Goal: Task Accomplishment & Management: Complete application form

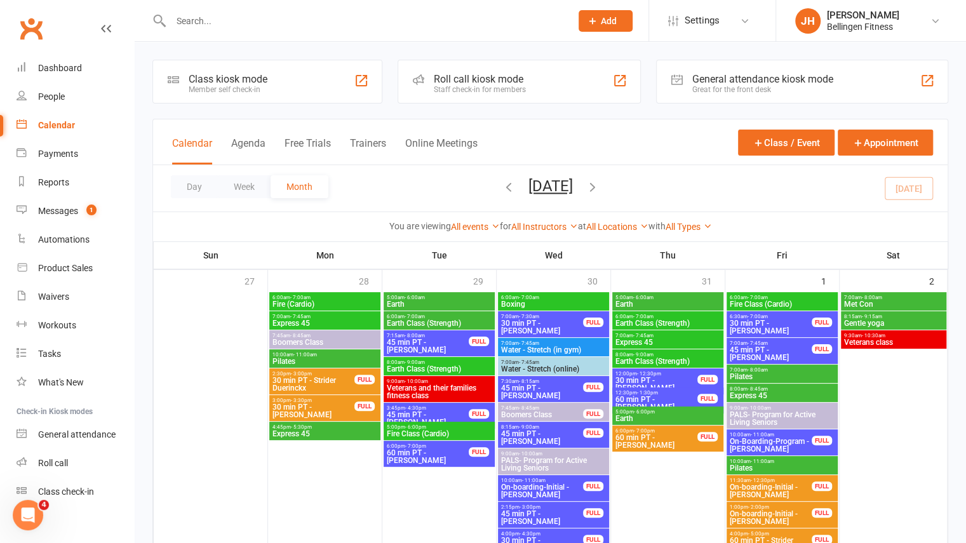
click at [316, 17] on input "text" at bounding box center [364, 21] width 395 height 18
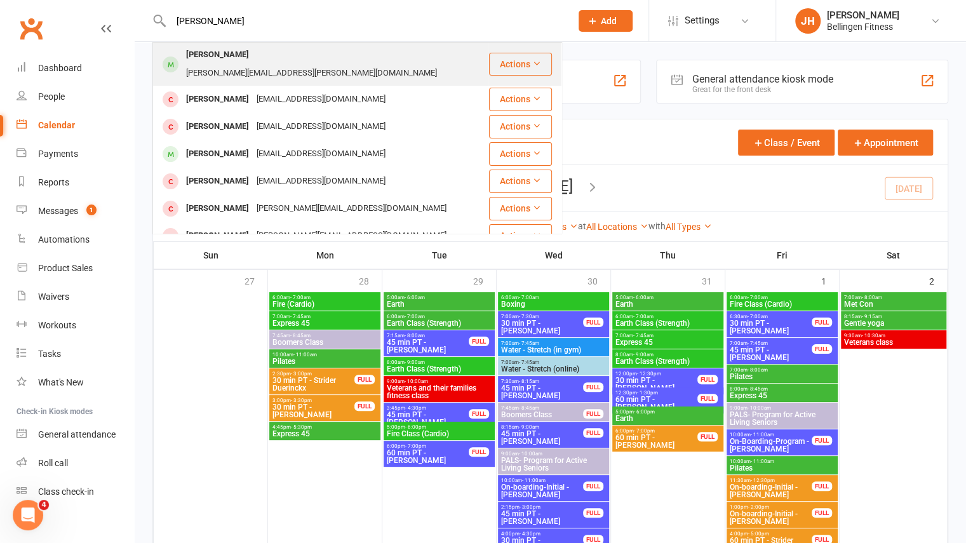
type input "[PERSON_NAME]"
click at [303, 45] on div "Kelley McGlashan [EMAIL_ADDRESS][PERSON_NAME][DOMAIN_NAME]" at bounding box center [321, 64] width 334 height 42
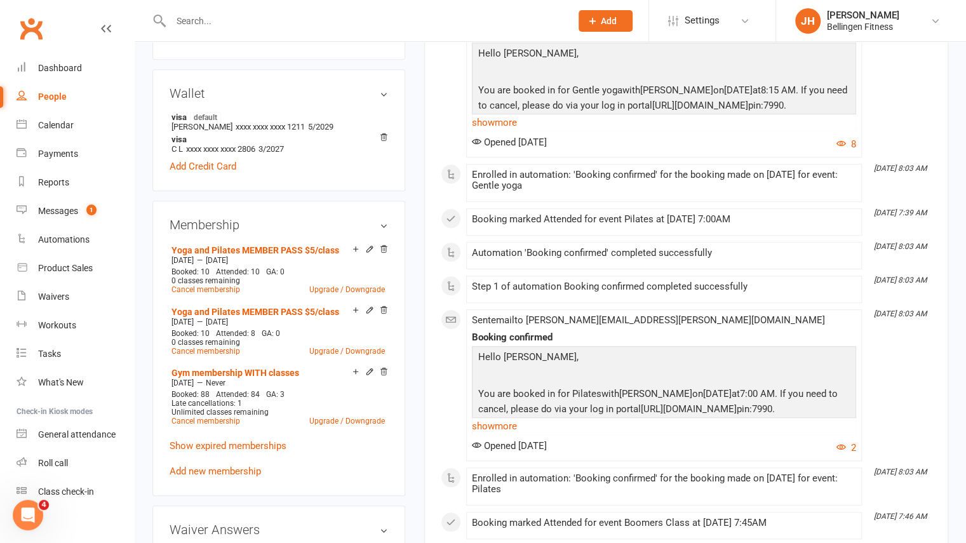
scroll to position [371, 0]
click at [226, 464] on link "Add new membership" at bounding box center [215, 469] width 91 height 11
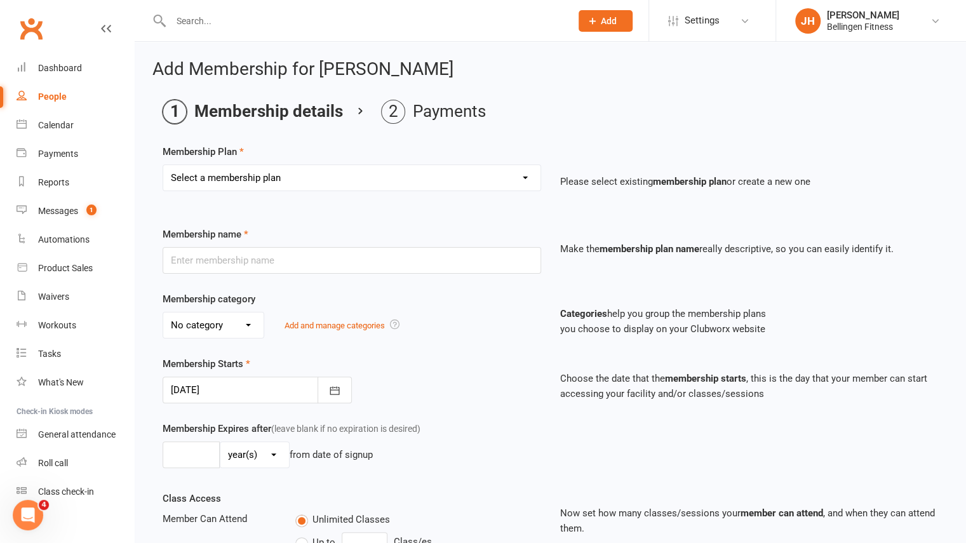
click at [341, 180] on select "Select a membership plan Create new Membership Plan Gym membership WITH classes…" at bounding box center [351, 177] width 377 height 25
select select "17"
click at [163, 165] on select "Select a membership plan Create new Membership Plan Gym membership WITH classes…" at bounding box center [351, 177] width 377 height 25
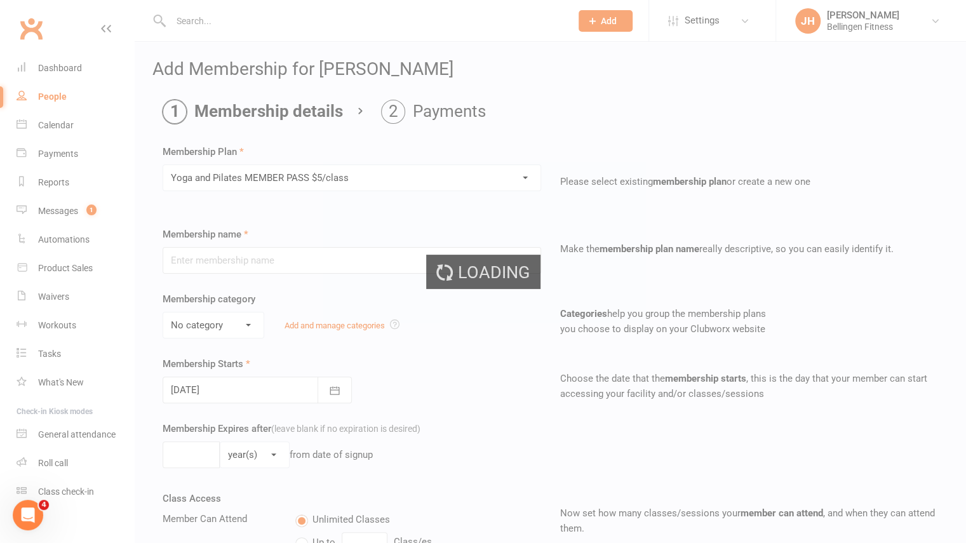
type input "Yoga and Pilates MEMBER PASS $5/class"
select select "1"
type input "4"
select select "2"
type input "10"
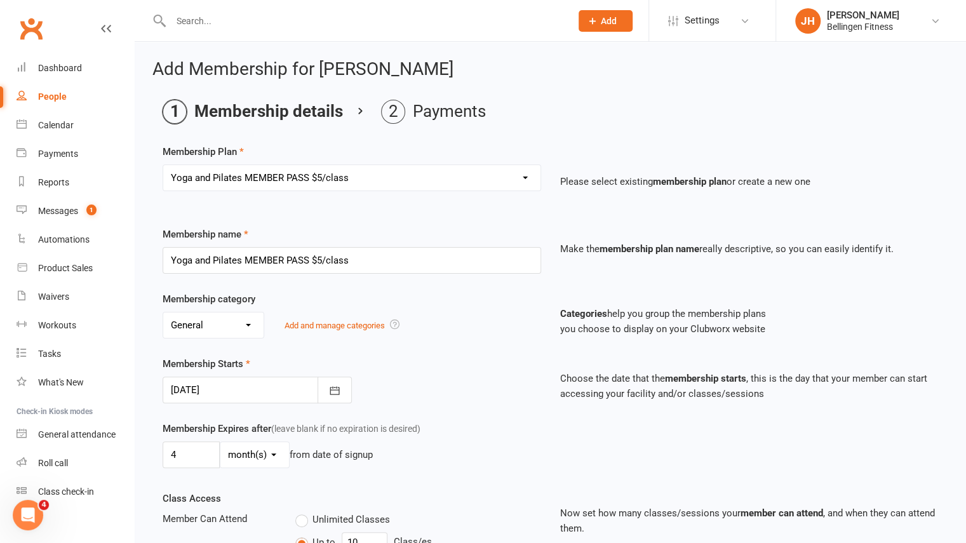
type input "[DATE]"
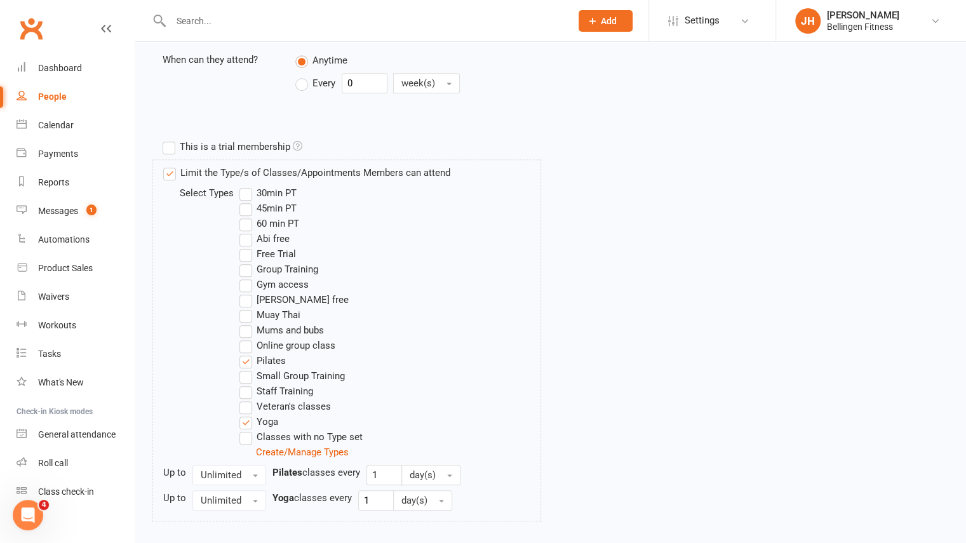
scroll to position [591, 0]
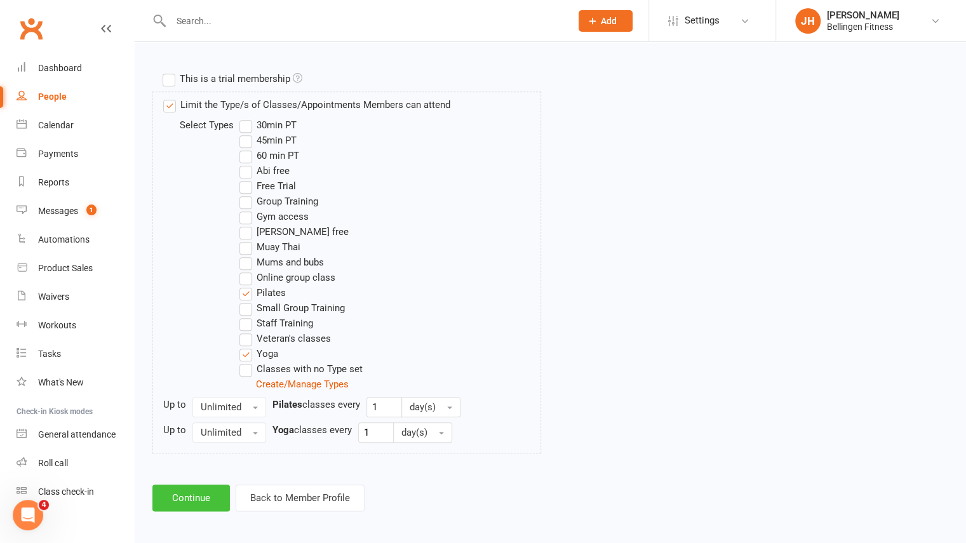
click at [194, 491] on button "Continue" at bounding box center [190, 497] width 77 height 27
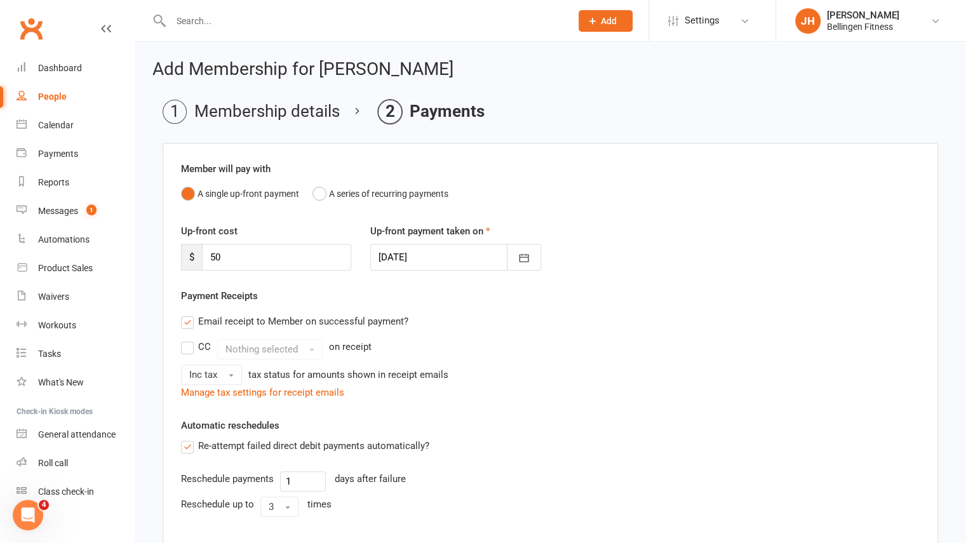
scroll to position [247, 0]
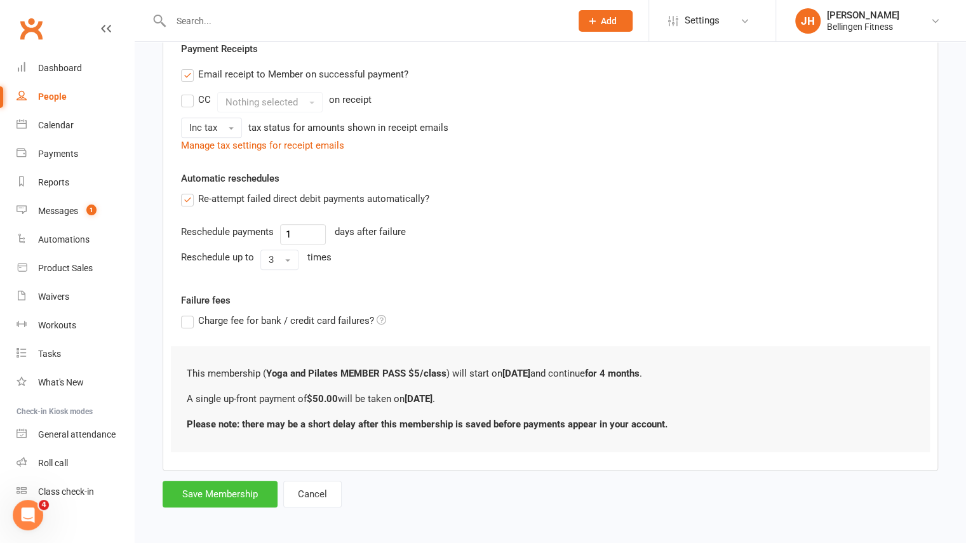
click at [241, 500] on button "Save Membership" at bounding box center [220, 494] width 115 height 27
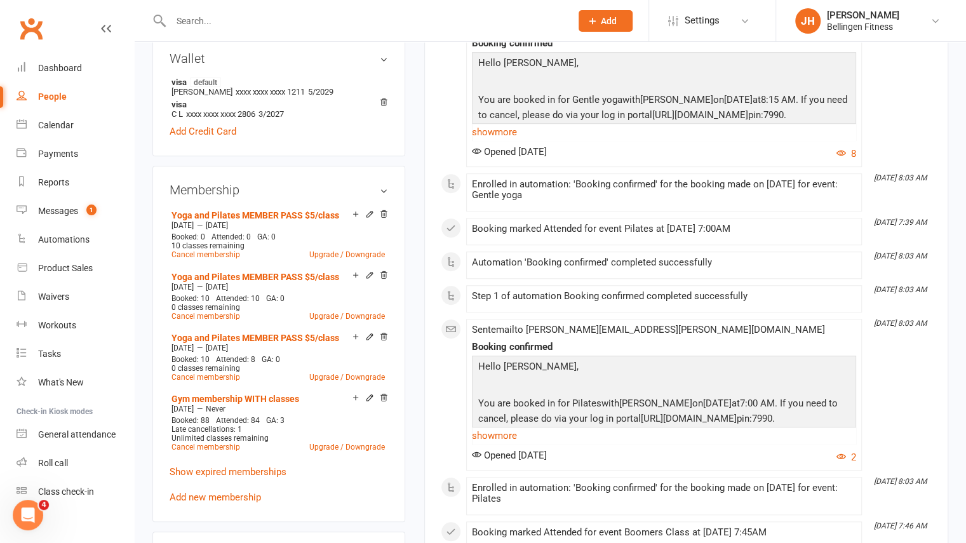
scroll to position [473, 0]
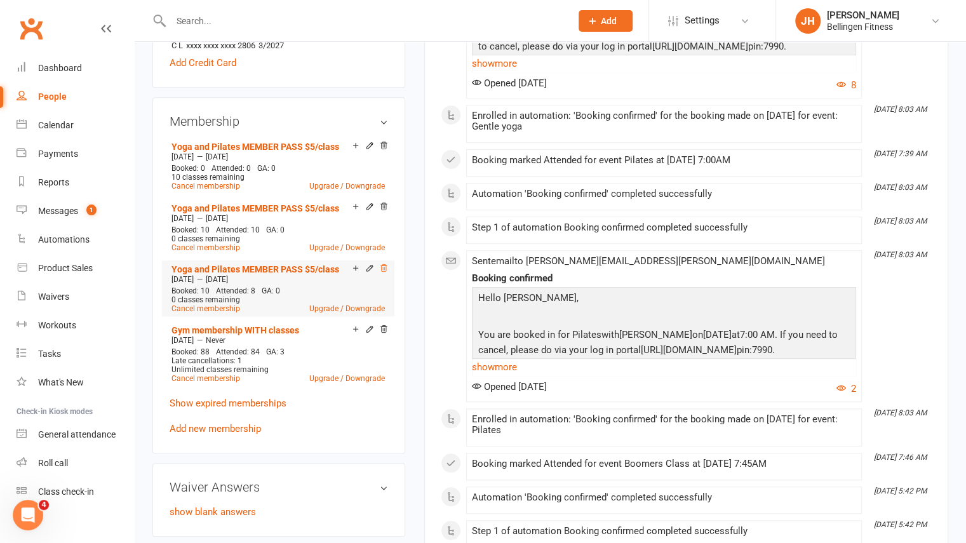
click at [383, 263] on icon at bounding box center [383, 267] width 9 height 9
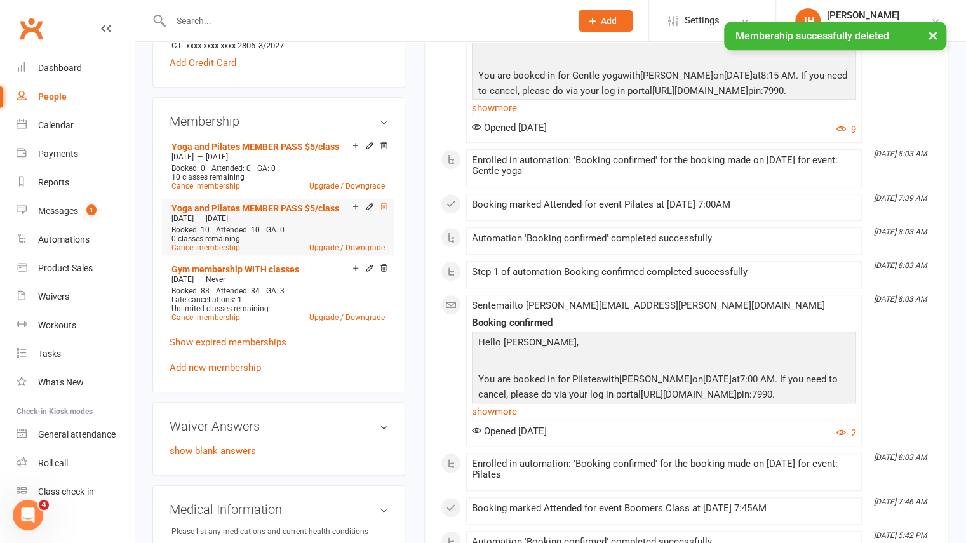
click at [379, 202] on icon at bounding box center [383, 206] width 9 height 9
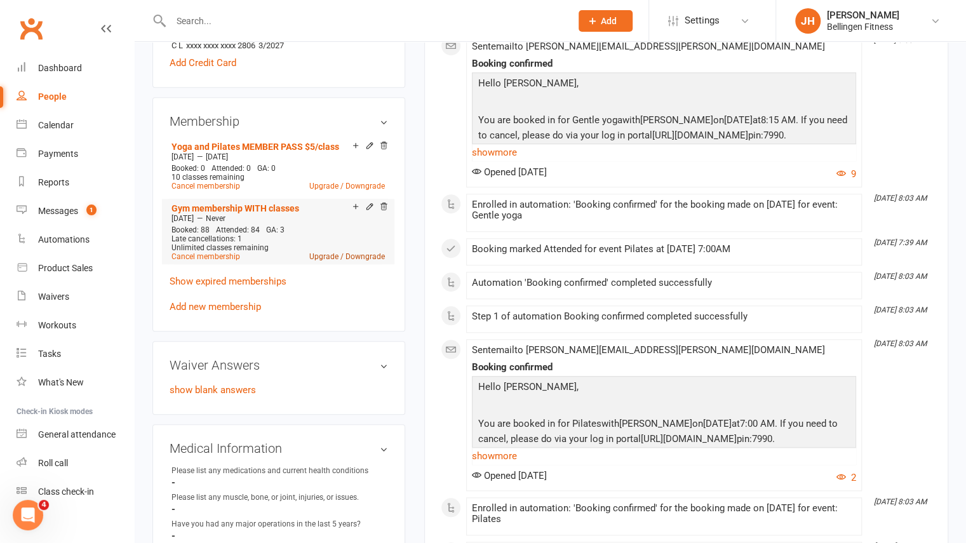
scroll to position [0, 0]
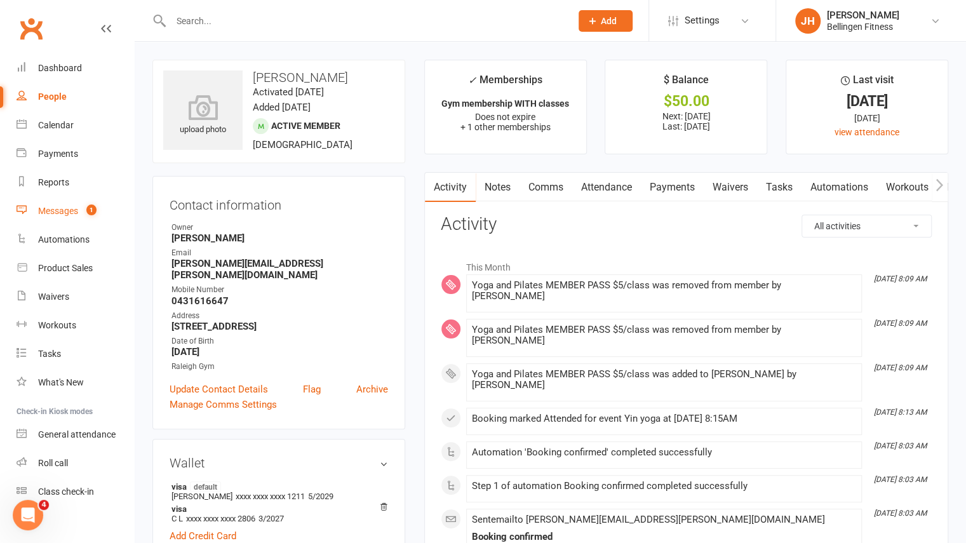
click at [77, 218] on link "Messages 1" at bounding box center [75, 211] width 117 height 29
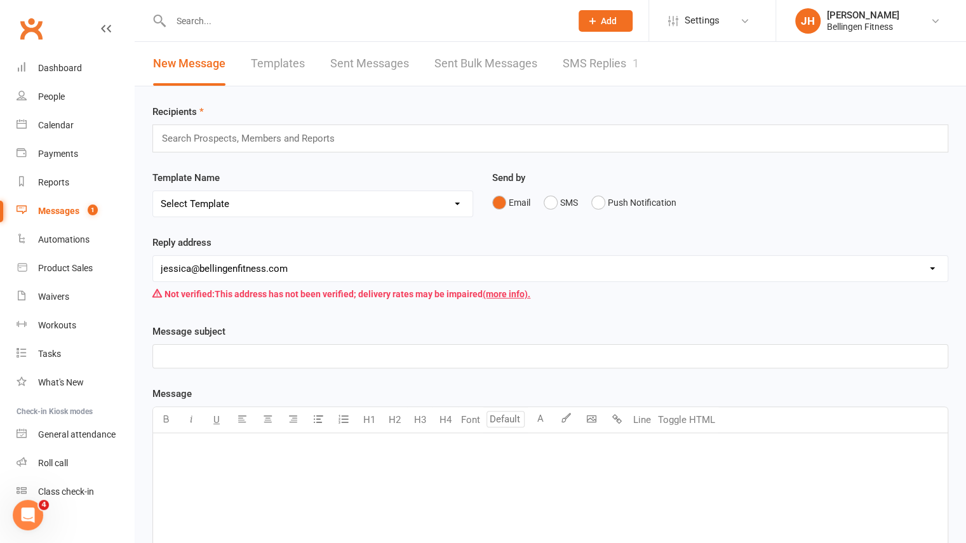
click at [599, 62] on link "SMS Replies 1" at bounding box center [600, 64] width 76 height 44
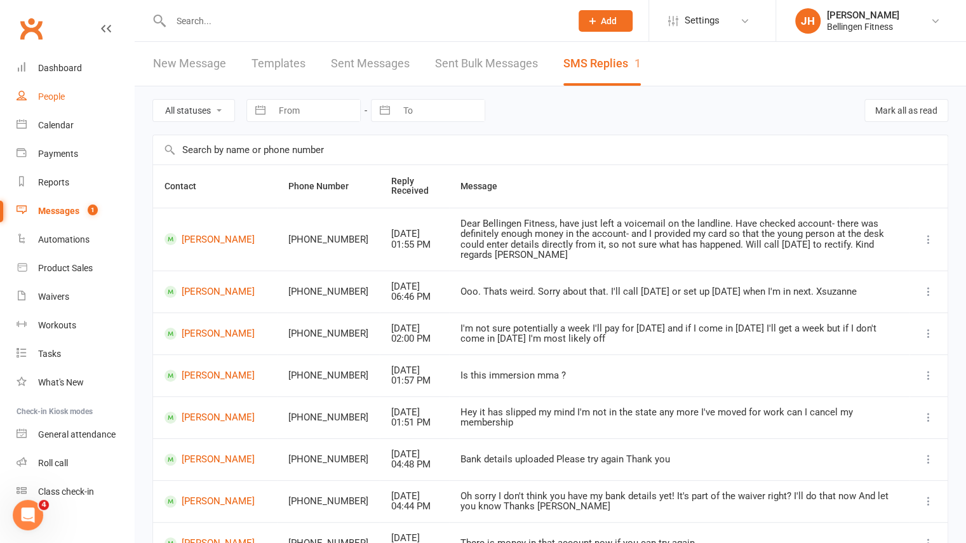
click at [60, 98] on div "People" at bounding box center [51, 96] width 27 height 10
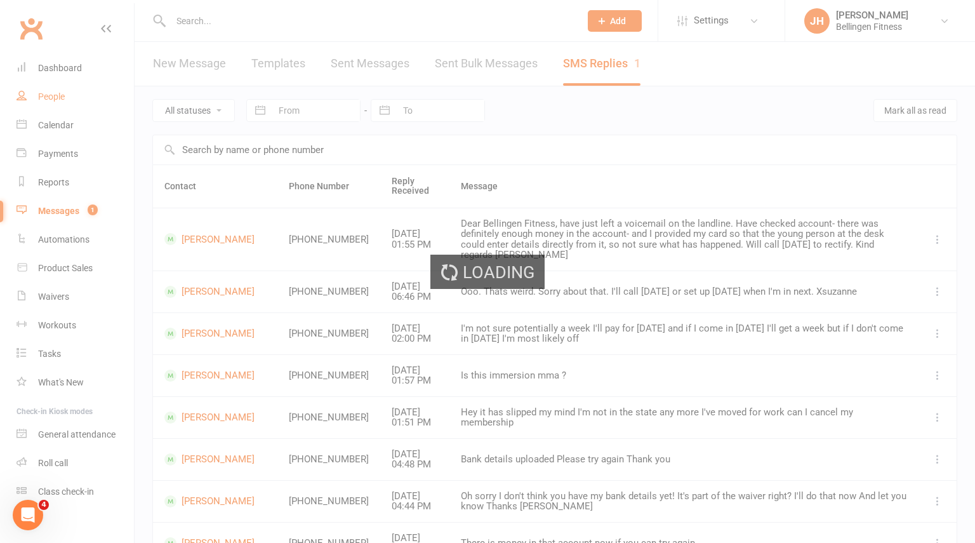
select select "100"
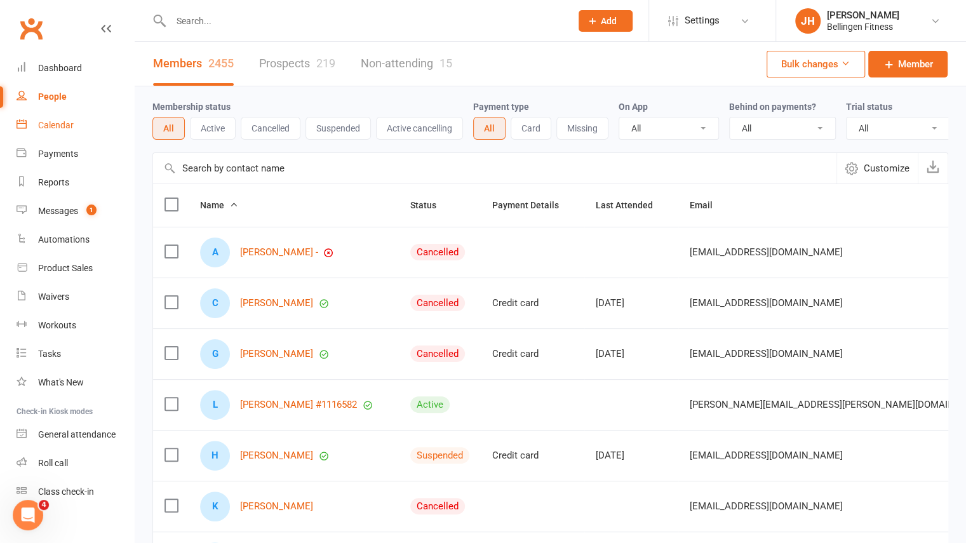
click at [58, 125] on div "Calendar" at bounding box center [56, 125] width 36 height 10
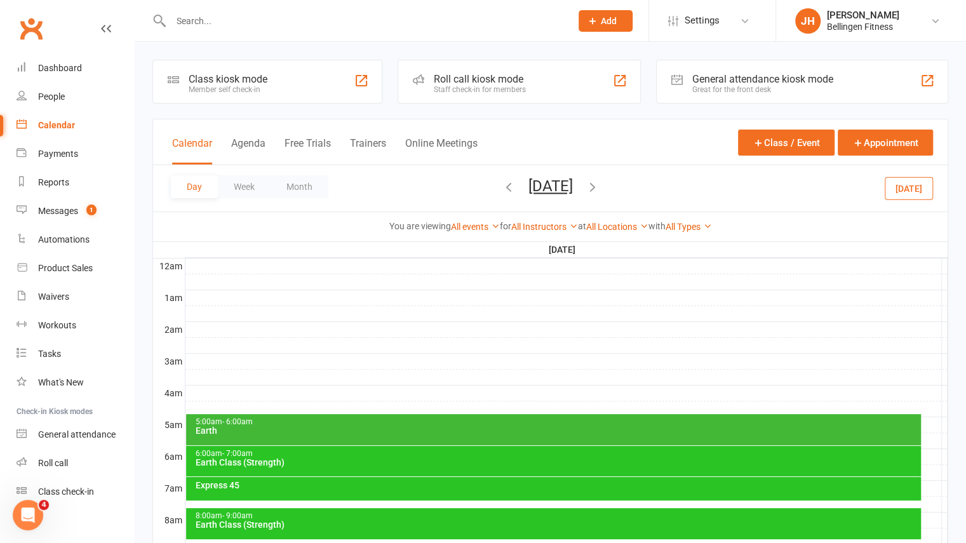
click at [502, 189] on icon "button" at bounding box center [509, 187] width 14 height 14
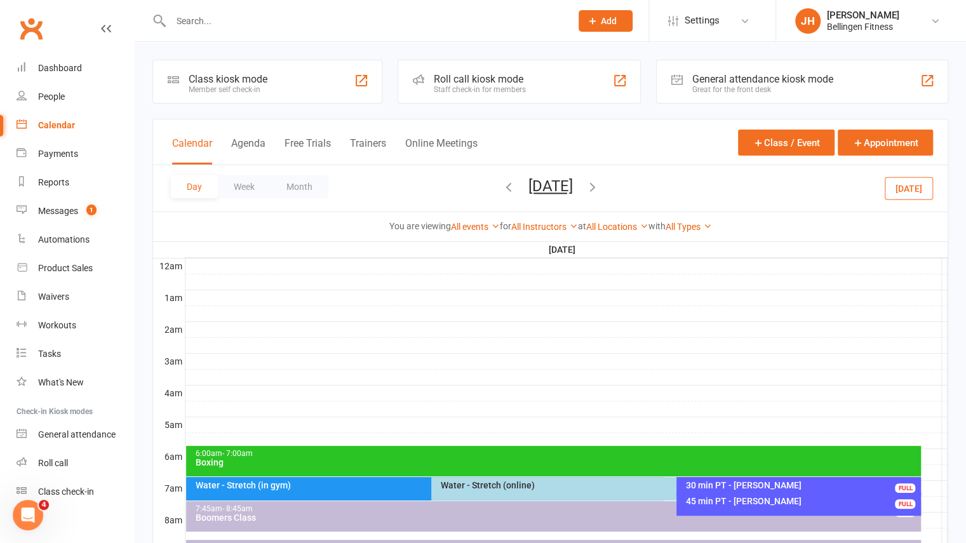
click at [502, 189] on icon "button" at bounding box center [509, 187] width 14 height 14
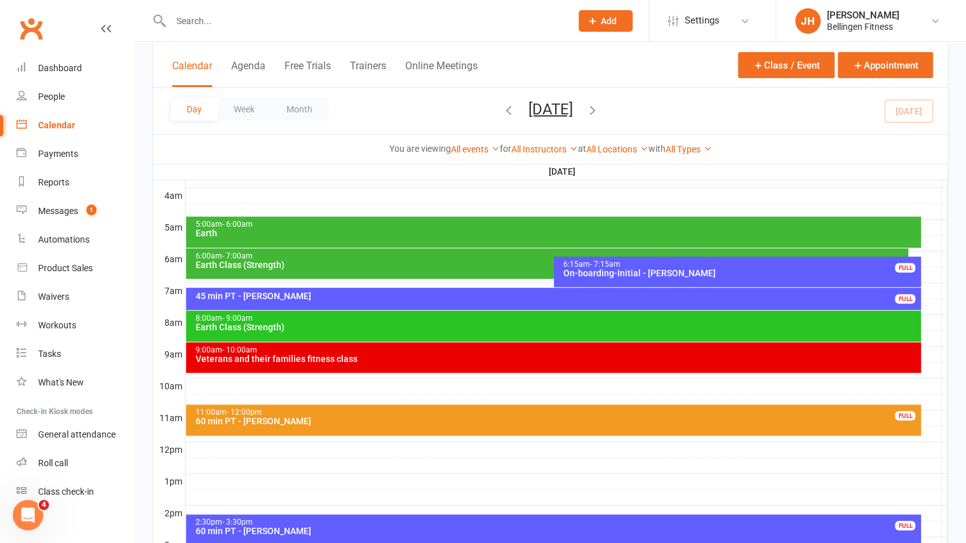
scroll to position [196, 0]
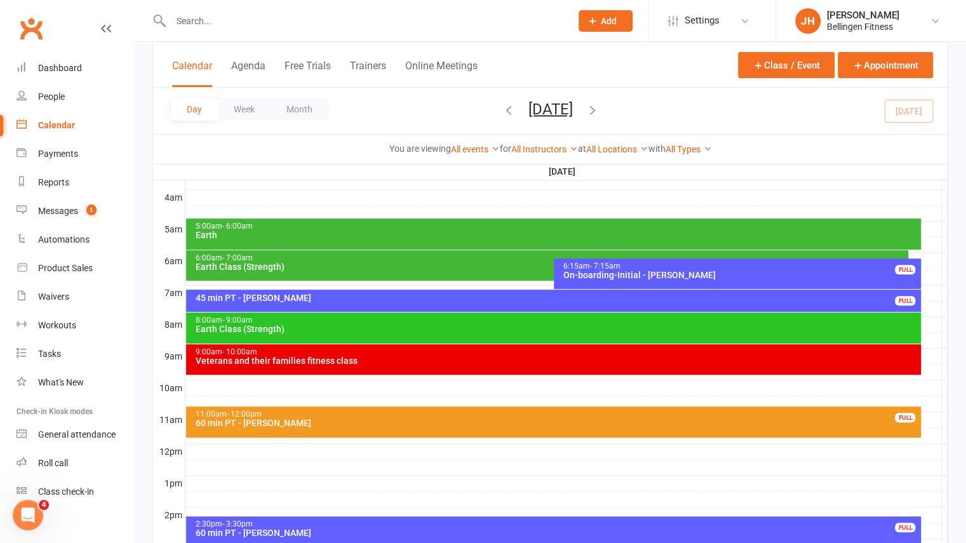
click at [307, 263] on div "Earth Class (Strength)" at bounding box center [550, 266] width 710 height 9
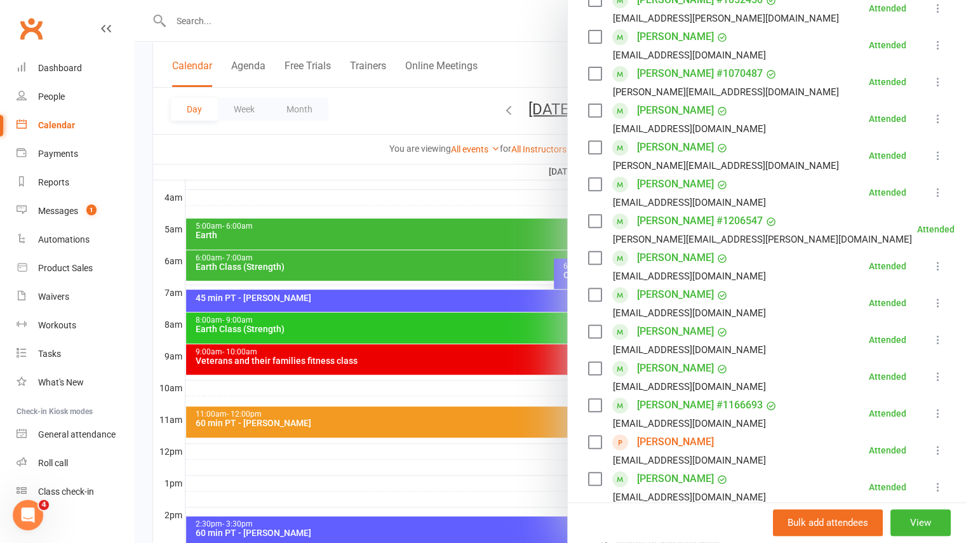
scroll to position [0, 0]
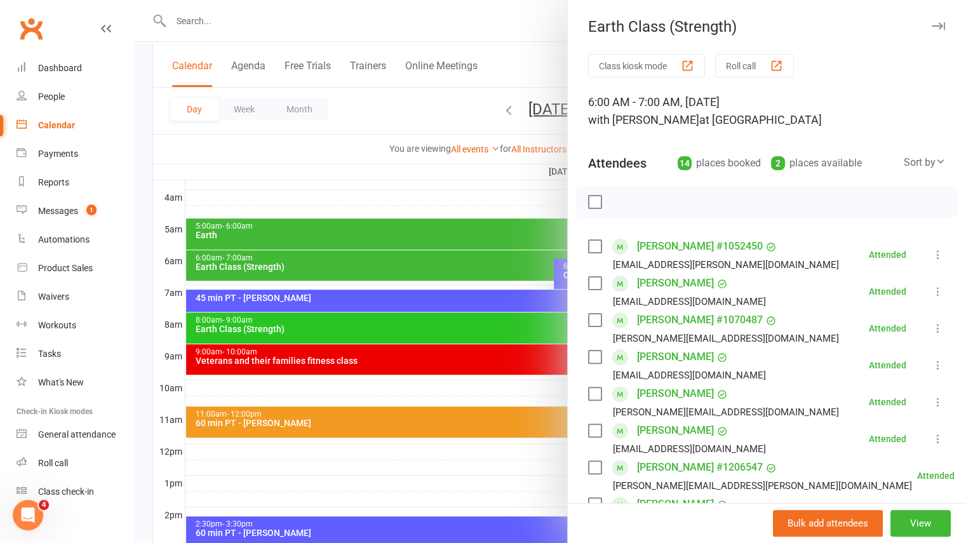
click at [930, 24] on button "button" at bounding box center [937, 25] width 15 height 15
